Goal: Transaction & Acquisition: Purchase product/service

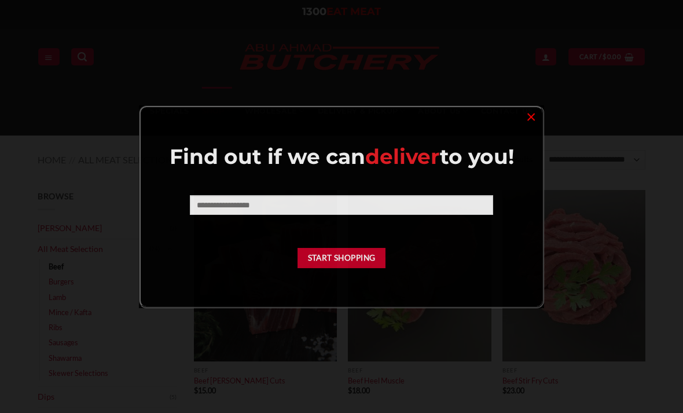
click at [539, 60] on div at bounding box center [341, 206] width 683 height 413
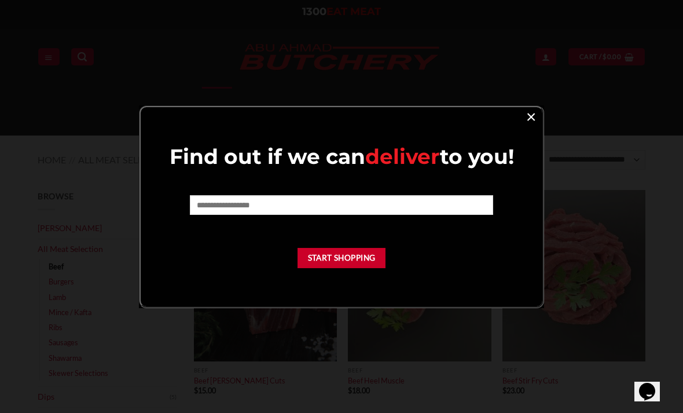
click at [531, 120] on link "×" at bounding box center [531, 116] width 17 height 16
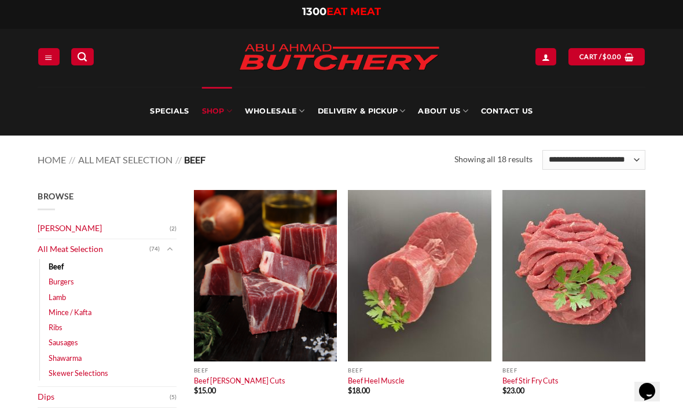
click at [530, 68] on div "**********" at bounding box center [341, 58] width 625 height 58
click at [545, 50] on link "Login" at bounding box center [545, 56] width 21 height 17
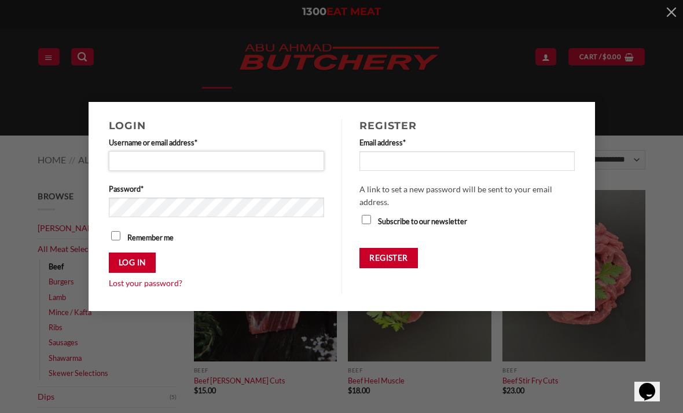
click at [225, 152] on input "Username or email address * Required" at bounding box center [217, 161] width 216 height 20
click at [111, 148] on label "Username or email address * Required" at bounding box center [217, 143] width 216 height 12
click at [111, 151] on input "Username or email address * Required" at bounding box center [217, 161] width 216 height 20
click at [135, 166] on input "Username or email address * Required" at bounding box center [217, 161] width 216 height 20
click at [149, 164] on input "Username or email address * Required" at bounding box center [217, 161] width 216 height 20
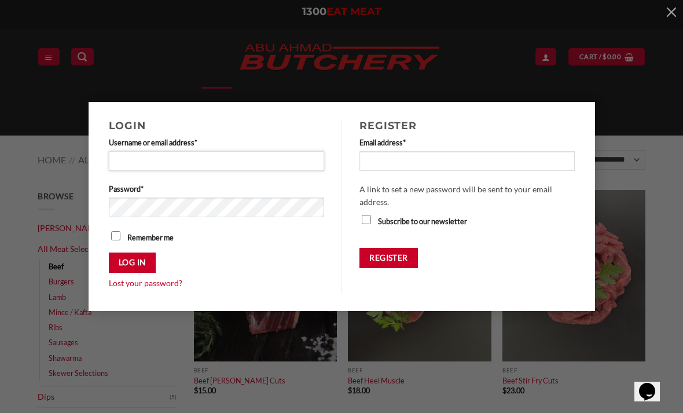
click at [126, 168] on input "Username or email address * Required" at bounding box center [217, 161] width 216 height 20
click at [139, 163] on input "Username or email address * Required" at bounding box center [217, 161] width 216 height 20
type input "**********"
click at [138, 265] on button "Log in" at bounding box center [132, 262] width 47 height 20
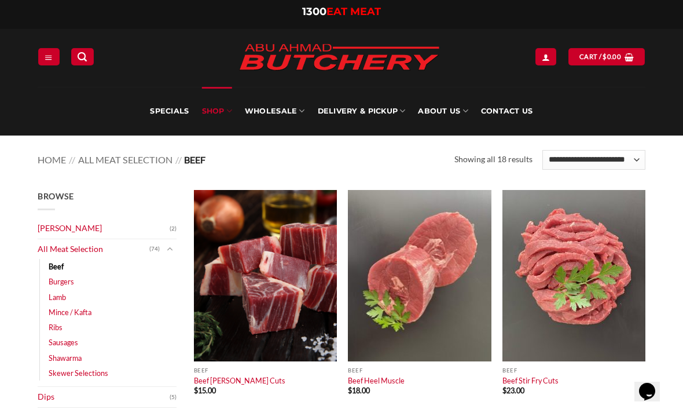
click at [546, 42] on div "**********" at bounding box center [341, 58] width 625 height 58
click at [537, 60] on link "Login" at bounding box center [545, 56] width 21 height 17
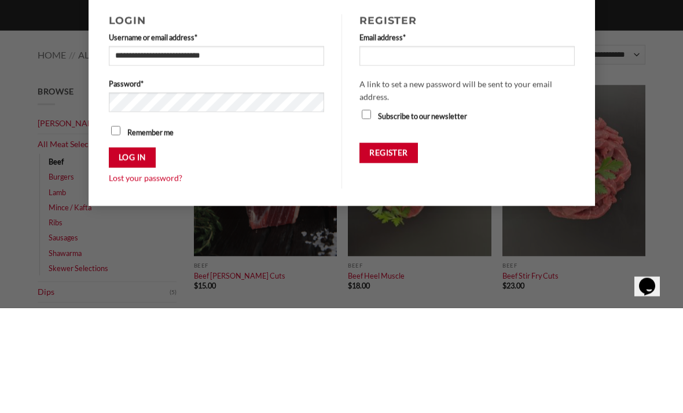
click at [133, 252] on button "Log in" at bounding box center [132, 262] width 47 height 20
click at [135, 271] on button "Log in" at bounding box center [132, 262] width 47 height 20
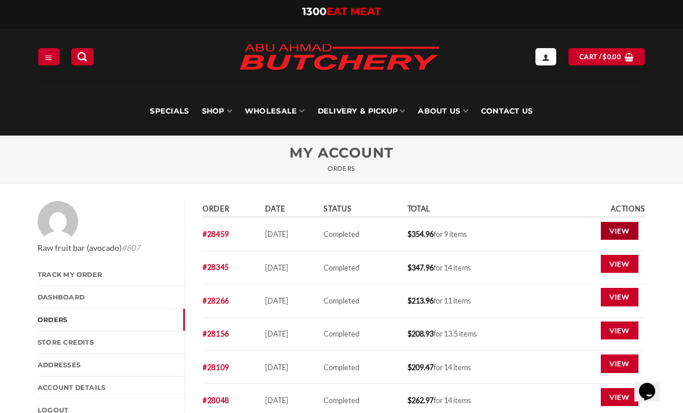
click at [616, 233] on link "View" at bounding box center [620, 231] width 38 height 19
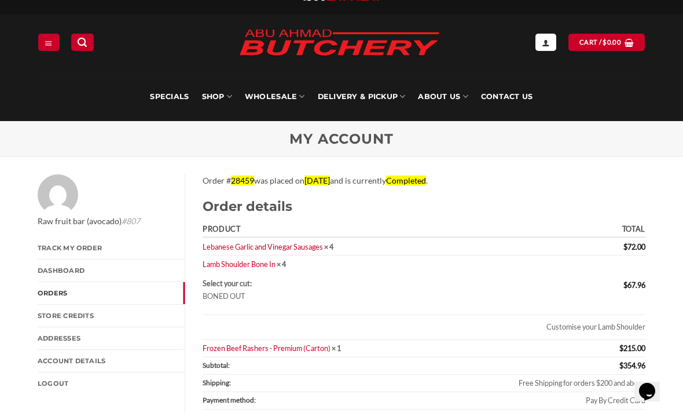
scroll to position [13, 0]
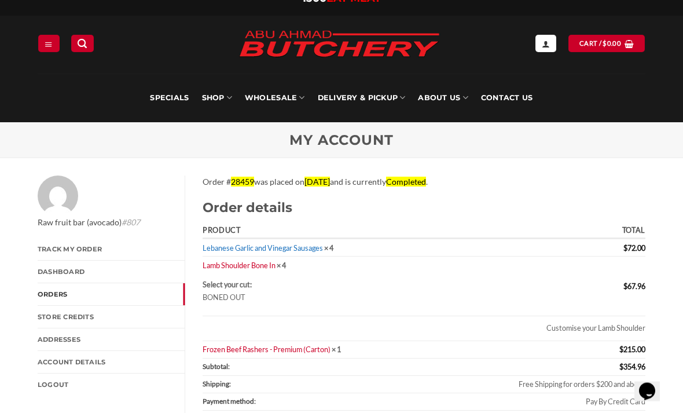
click at [239, 247] on link "Lebanese Garlic and Vinegar Sausages" at bounding box center [263, 248] width 120 height 9
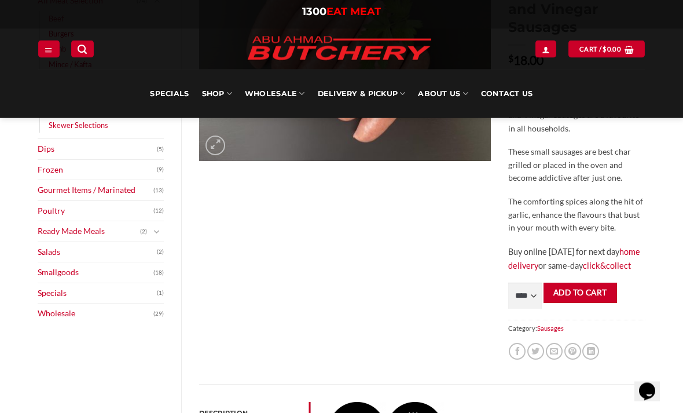
scroll to position [216, 0]
click at [528, 309] on select "**** * *** * *** * *** * *** * *** * *** * *** * *** * *** ** **** ** **** ** *…" at bounding box center [525, 295] width 34 height 26
select select "*"
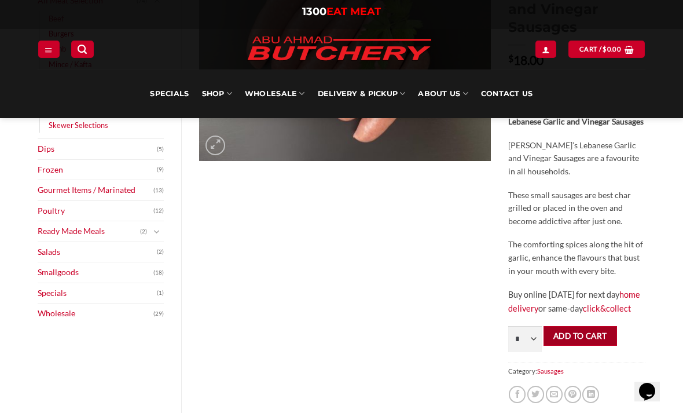
click at [565, 346] on button "Add to cart" at bounding box center [581, 336] width 74 height 20
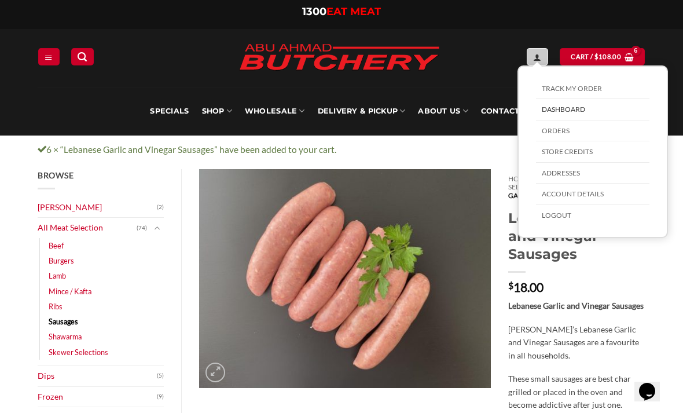
click at [539, 60] on icon "My account" at bounding box center [537, 57] width 8 height 9
click at [563, 130] on link "Orders" at bounding box center [592, 130] width 113 height 21
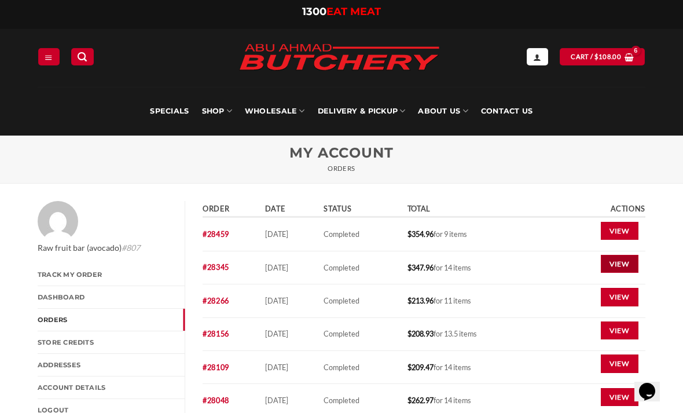
click at [608, 270] on link "View" at bounding box center [620, 264] width 38 height 19
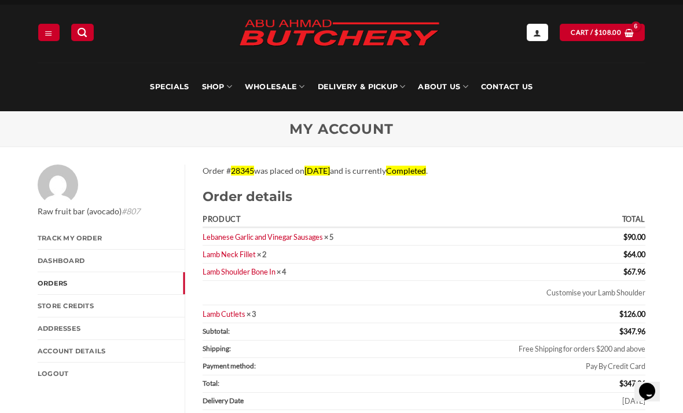
scroll to position [22, 0]
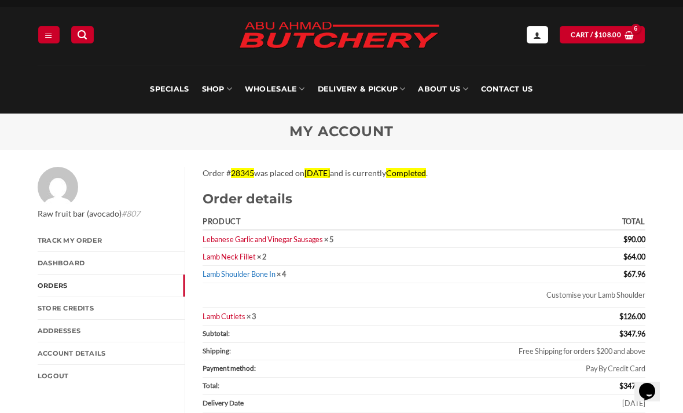
click at [273, 270] on link "Lamb Shoulder Bone In" at bounding box center [239, 273] width 73 height 9
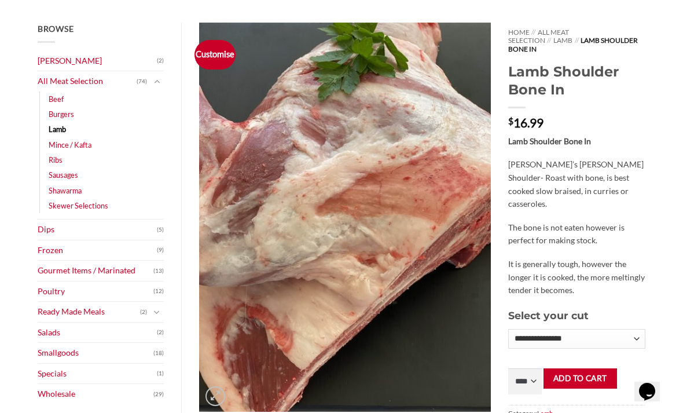
scroll to position [182, 0]
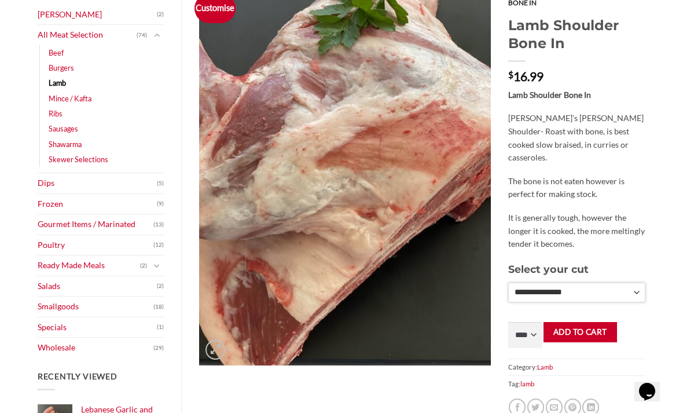
click at [635, 282] on select "**********" at bounding box center [576, 292] width 137 height 20
select select "*"
click at [527, 333] on select "**** * *** * *** * *** * *** * *** * *** * *** * *** * *** ** **** ** **** ** *…" at bounding box center [525, 335] width 34 height 26
select select "*"
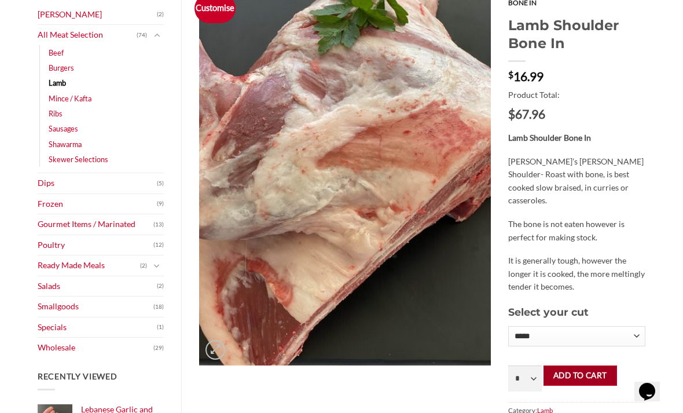
click at [570, 365] on button "Add to cart" at bounding box center [581, 375] width 74 height 20
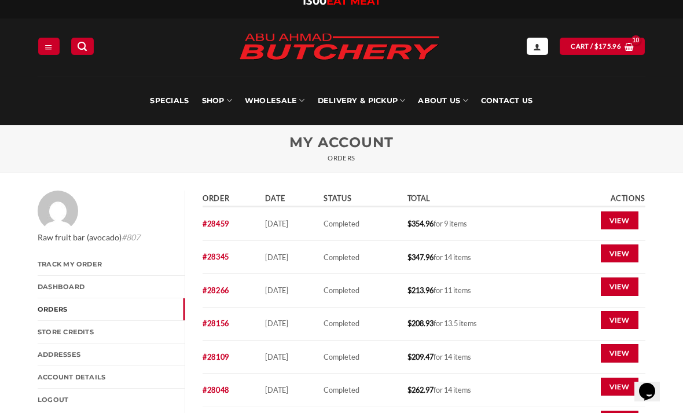
scroll to position [11, 0]
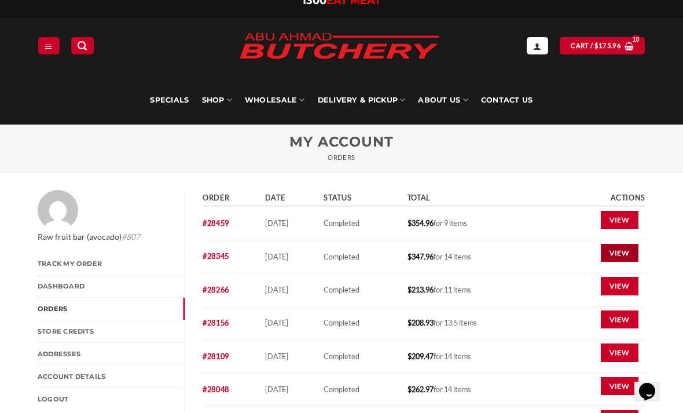
click at [614, 256] on link "View" at bounding box center [620, 253] width 38 height 19
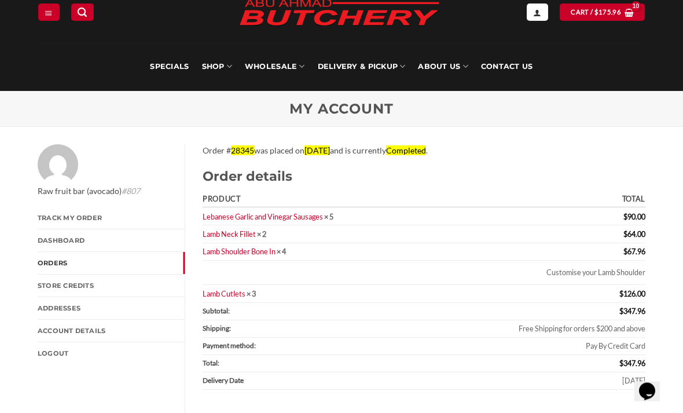
scroll to position [45, 0]
click at [246, 237] on link "Lamb Neck Fillet" at bounding box center [229, 233] width 53 height 9
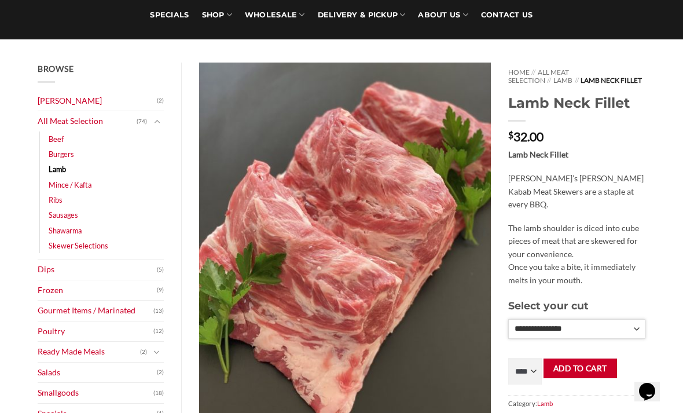
click at [636, 331] on select "**********" at bounding box center [576, 329] width 137 height 20
select select "*"
click at [537, 371] on select "**** * *** * *** * *** * *** * *** * *** * *** * *** * *** ** **** ** **** ** *…" at bounding box center [525, 372] width 34 height 26
select select "*"
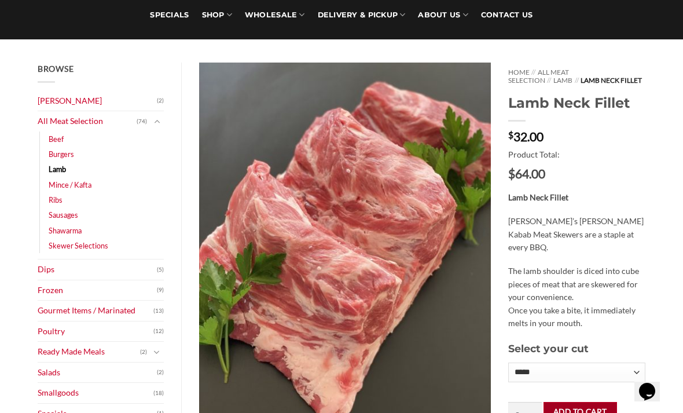
click at [575, 410] on button "Add to cart" at bounding box center [581, 412] width 74 height 20
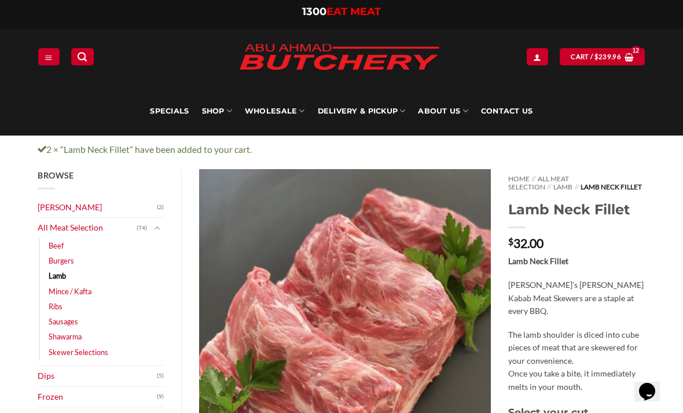
click at [559, 324] on div "Lamb Neck Fillet [PERSON_NAME]’s [PERSON_NAME] Kabab Meat Skewers are a staple …" at bounding box center [576, 324] width 137 height 138
click at [594, 54] on span "$" at bounding box center [596, 57] width 4 height 10
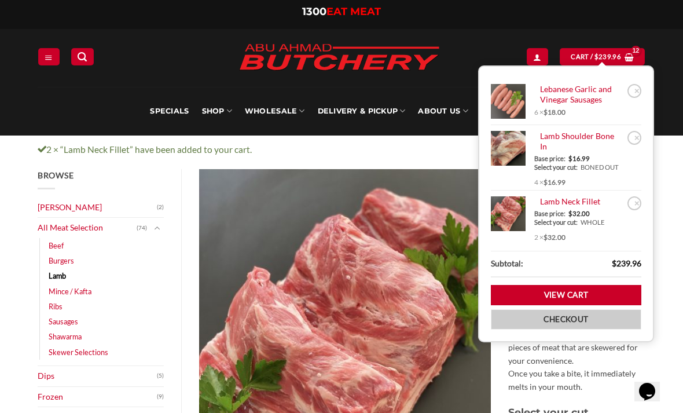
click at [567, 328] on link "Checkout" at bounding box center [566, 319] width 150 height 20
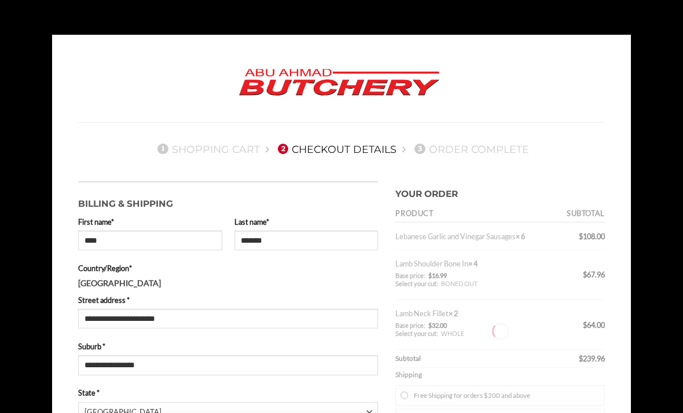
select select "***"
type input "**********"
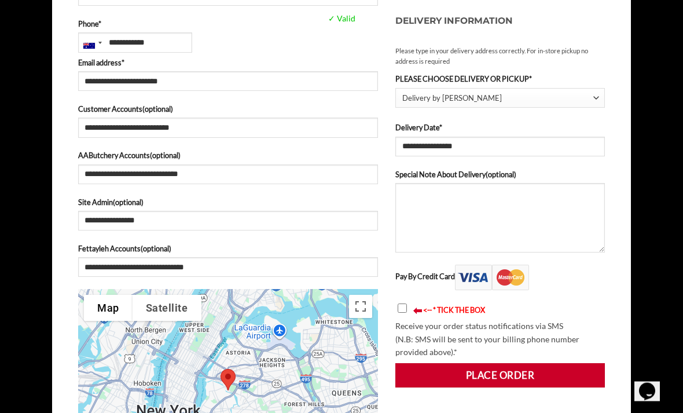
scroll to position [464, 0]
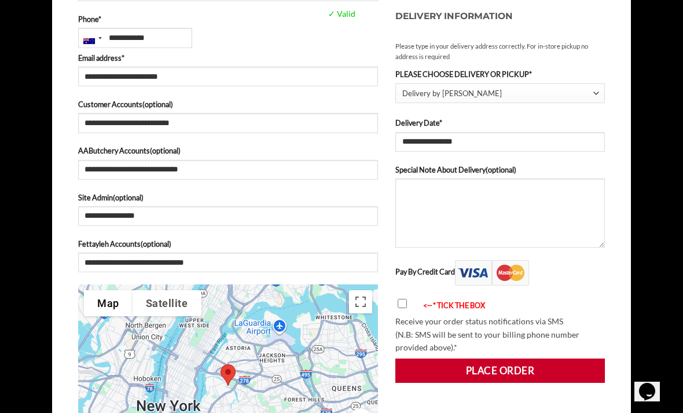
click at [479, 372] on button "Place order" at bounding box center [500, 370] width 210 height 24
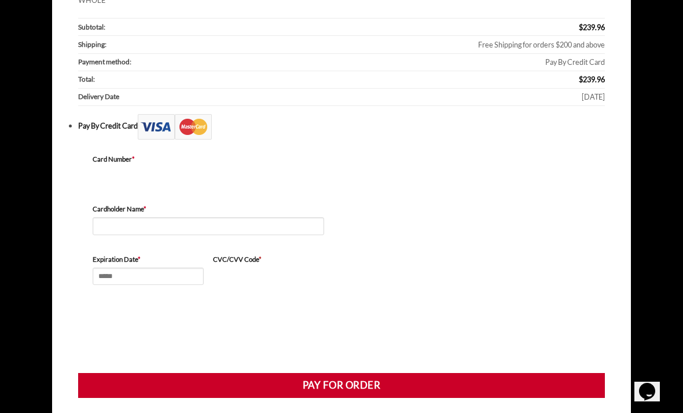
scroll to position [328, 0]
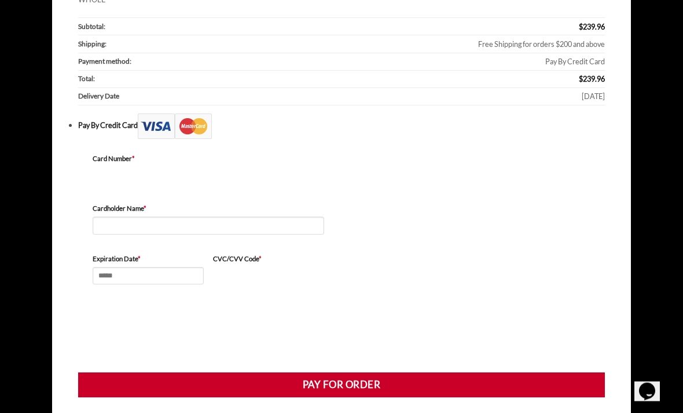
click at [183, 154] on label "Card Number *" at bounding box center [209, 159] width 232 height 10
click at [201, 159] on label "Card Number *" at bounding box center [209, 159] width 232 height 10
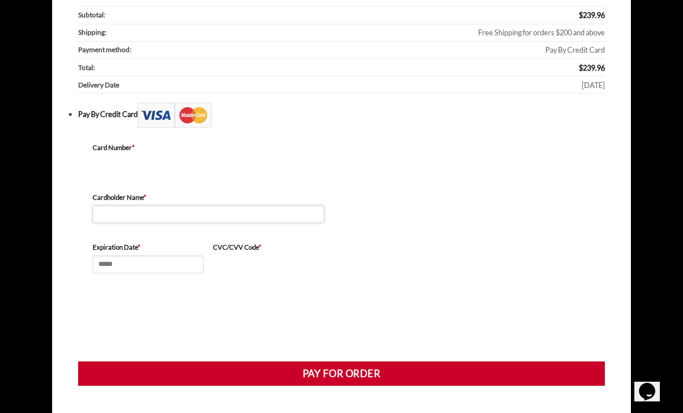
click at [136, 205] on input "Cardholder Name *" at bounding box center [209, 214] width 232 height 18
type input "**********"
click at [137, 259] on input "Expiration Date *" at bounding box center [148, 264] width 111 height 18
type input "*****"
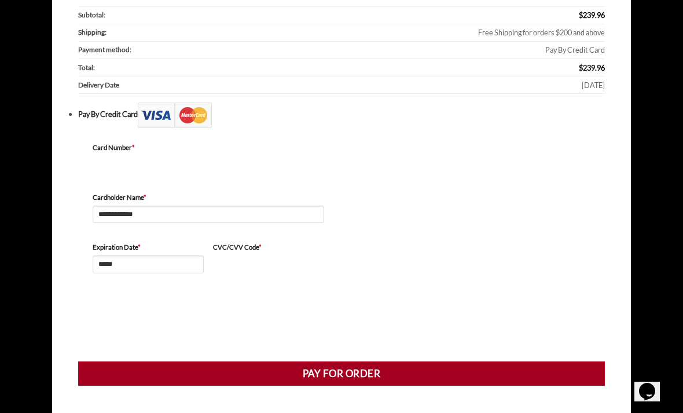
click at [344, 375] on button "Pay for order" at bounding box center [341, 373] width 527 height 24
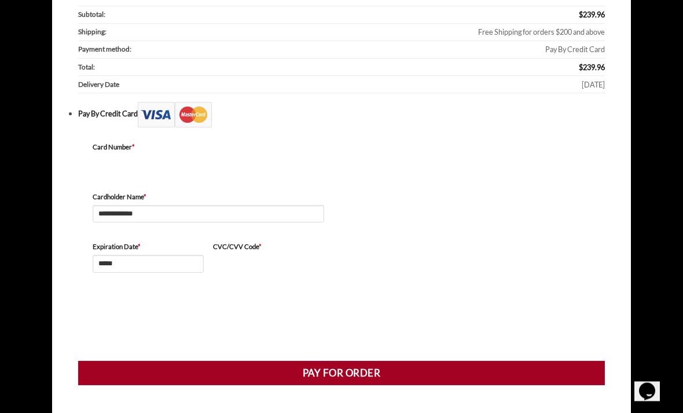
scroll to position [364, 0]
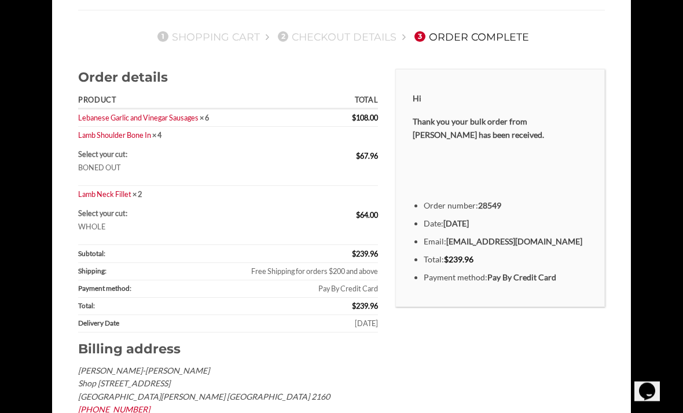
scroll to position [111, 0]
